Goal: Information Seeking & Learning: Learn about a topic

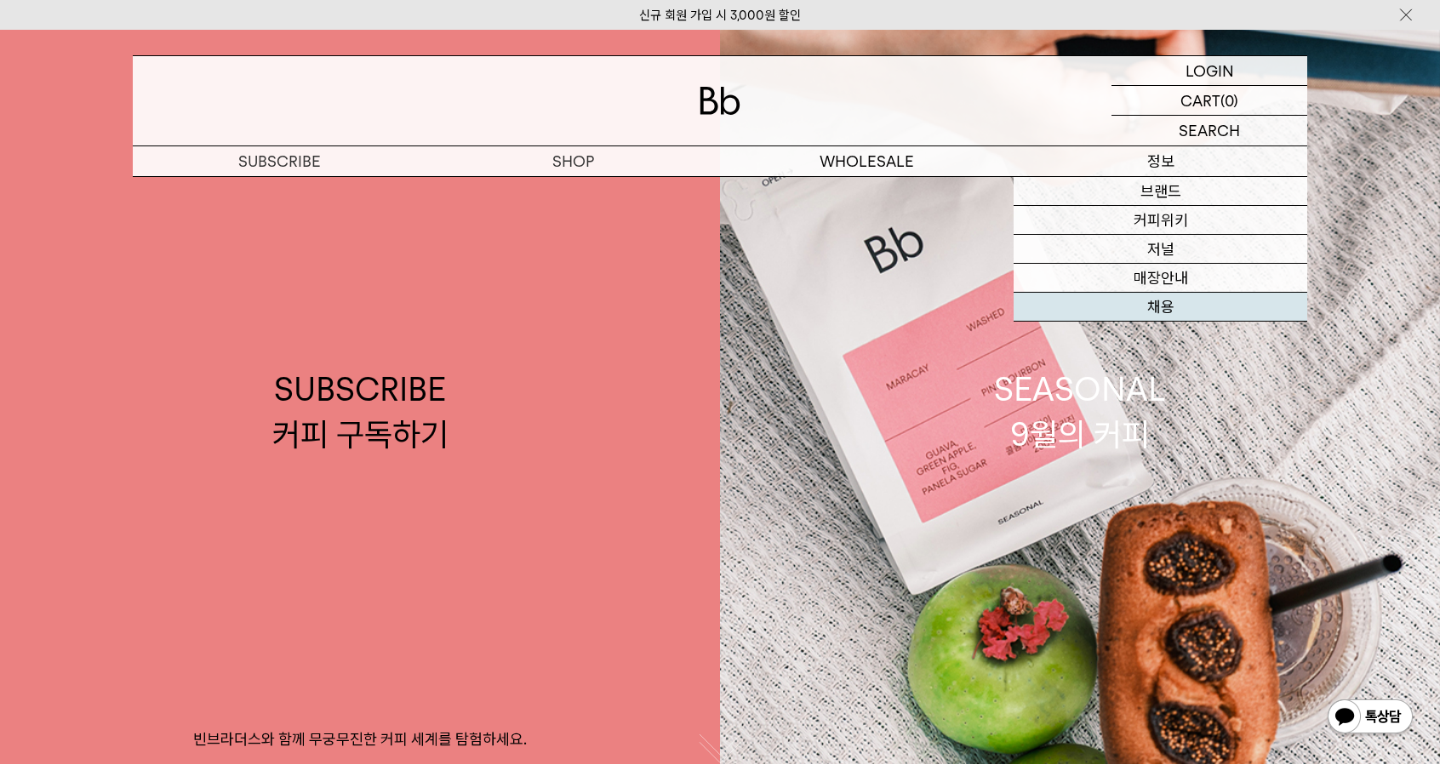
click at [1177, 308] on link "채용" at bounding box center [1161, 307] width 294 height 29
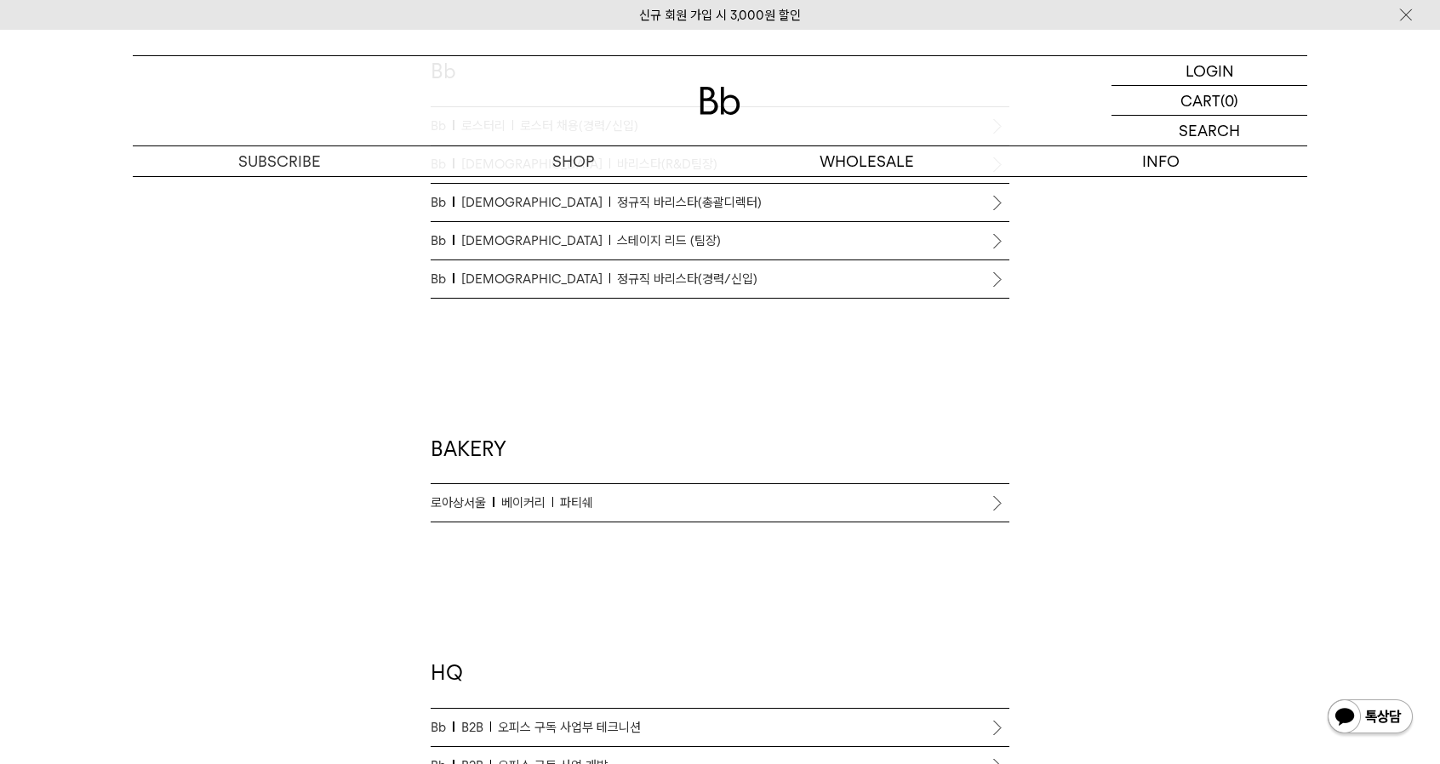
scroll to position [1106, 0]
click at [668, 281] on p "Bb 바리스타 정규직 바리스타(경력/신입)" at bounding box center [720, 279] width 579 height 20
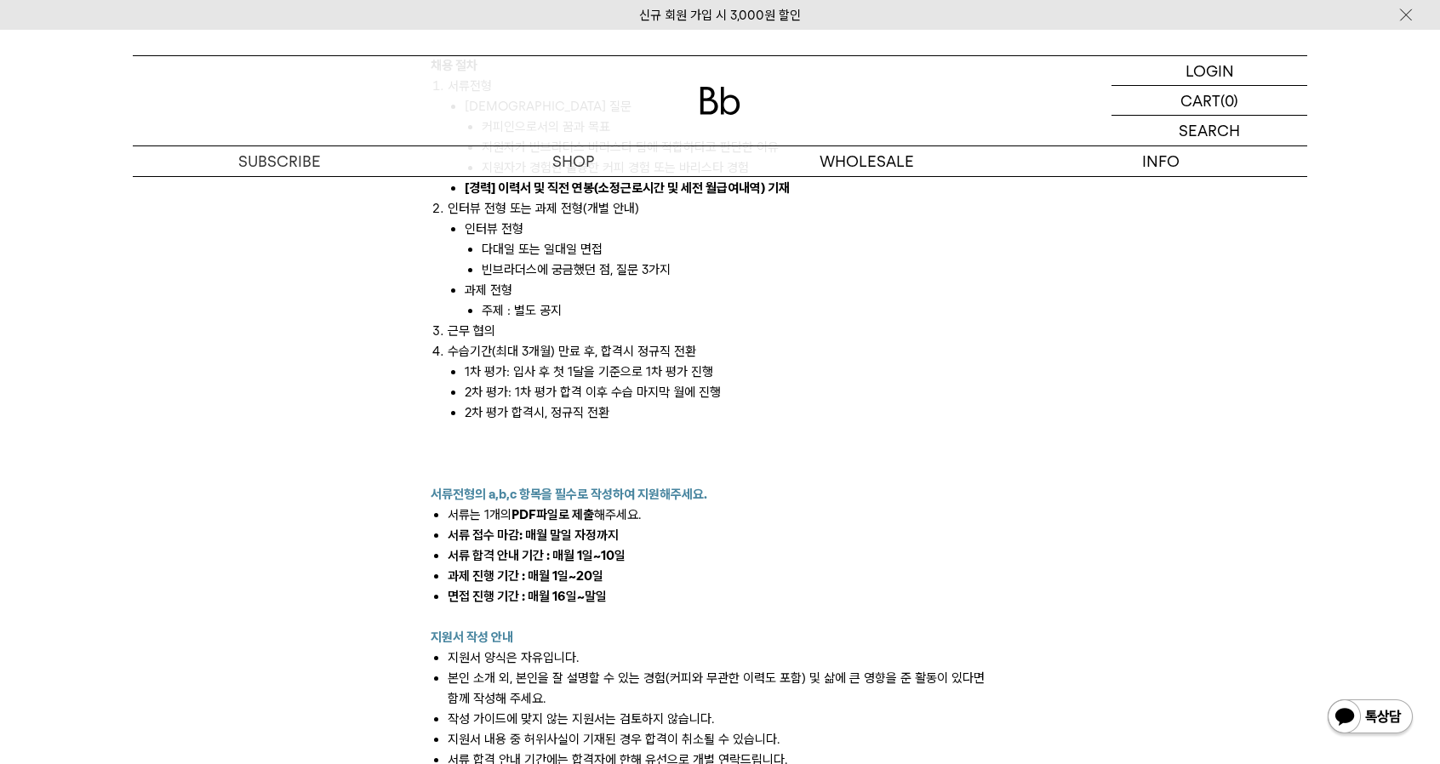
scroll to position [1957, 0]
